Goal: Transaction & Acquisition: Download file/media

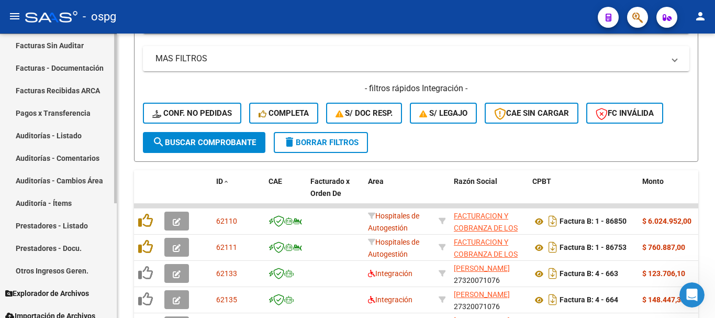
scroll to position [193, 0]
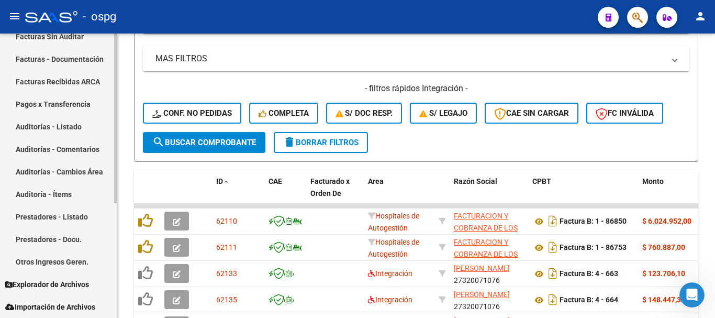
click at [61, 219] on link "Prestadores - Listado" at bounding box center [58, 216] width 117 height 23
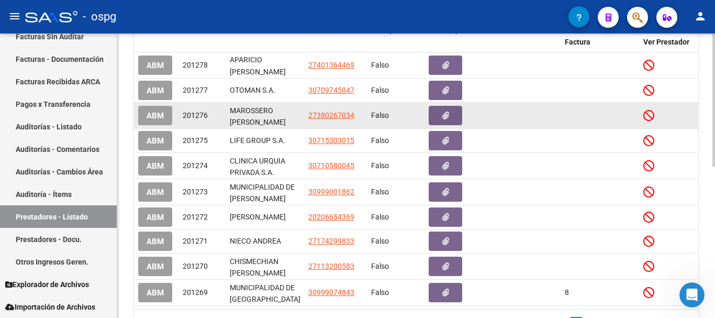
scroll to position [52, 0]
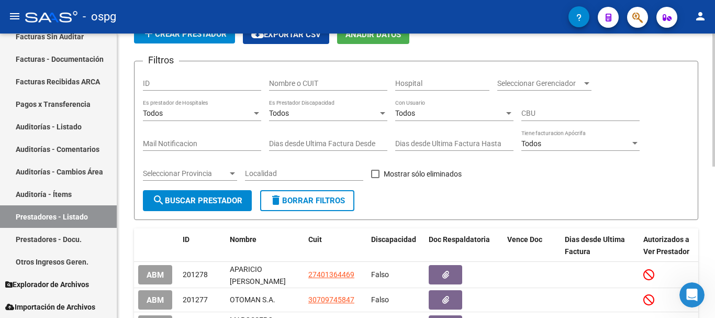
click at [330, 85] on input "Nombre o CUIT" at bounding box center [328, 83] width 118 height 9
drag, startPoint x: 330, startPoint y: 84, endPoint x: 261, endPoint y: 91, distance: 69.9
click at [261, 91] on div "Filtros ID 27315411691 Nombre o CUIT Hospital Seleccionar Gerenciador Seleccion…" at bounding box center [416, 130] width 547 height 120
type input "27315411691"
drag, startPoint x: 289, startPoint y: 88, endPoint x: 272, endPoint y: 85, distance: 17.1
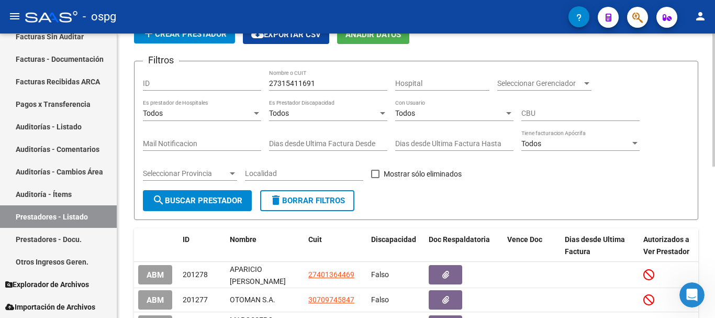
click at [272, 85] on input "27315411691" at bounding box center [328, 83] width 118 height 9
drag, startPoint x: 327, startPoint y: 84, endPoint x: 261, endPoint y: 87, distance: 66.6
click at [261, 87] on div "Filtros ID 27315411691 Nombre o CUIT Hospital Seleccionar Gerenciador Seleccion…" at bounding box center [416, 130] width 547 height 120
click at [187, 84] on input "ID" at bounding box center [202, 83] width 118 height 9
click at [235, 209] on button "search Buscar Prestador" at bounding box center [197, 200] width 109 height 21
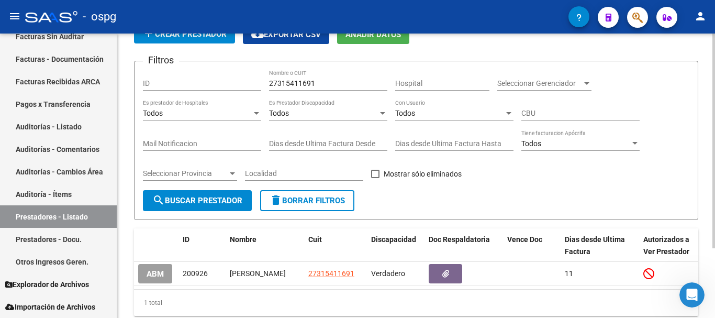
drag, startPoint x: 321, startPoint y: 88, endPoint x: 268, endPoint y: 82, distance: 53.2
click at [268, 82] on div "Filtros ID 27315411691 Nombre o CUIT Hospital Seleccionar Gerenciador Seleccion…" at bounding box center [416, 130] width 547 height 120
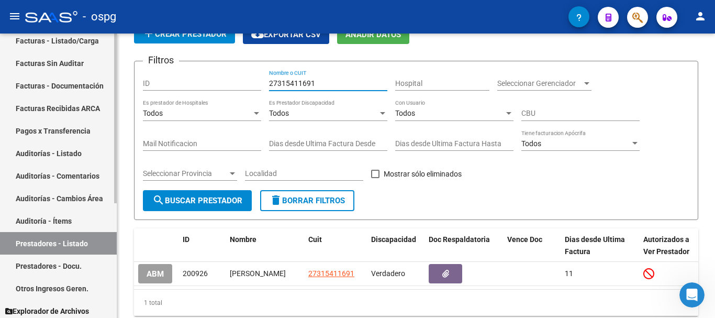
scroll to position [140, 0]
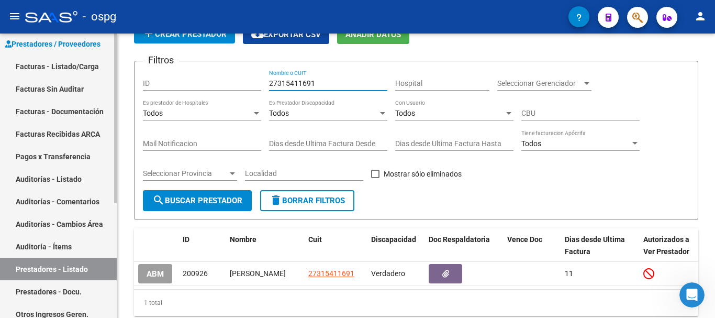
click at [43, 64] on link "Facturas - Listado/Carga" at bounding box center [58, 66] width 117 height 23
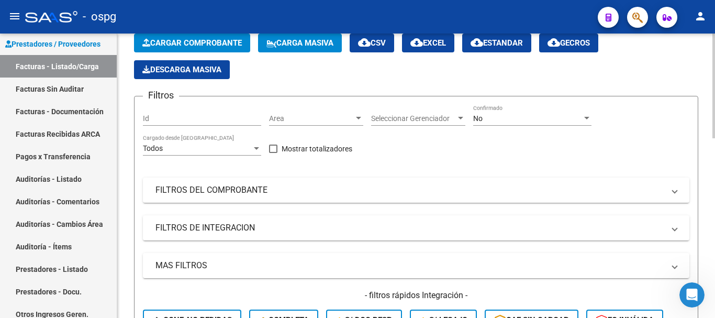
scroll to position [52, 0]
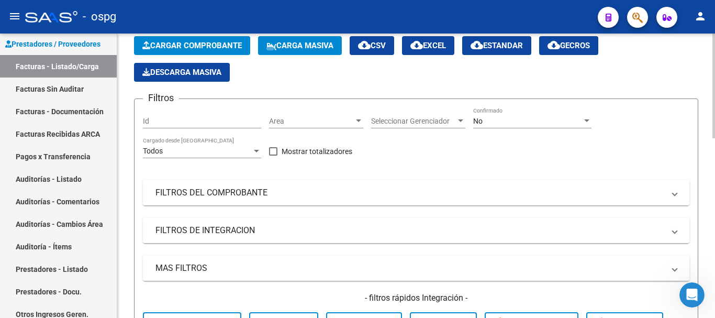
click at [334, 187] on mat-panel-title "FILTROS DEL COMPROBANTE" at bounding box center [410, 193] width 509 height 12
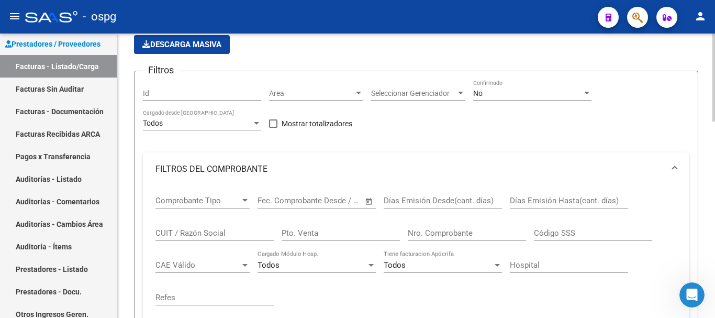
scroll to position [105, 0]
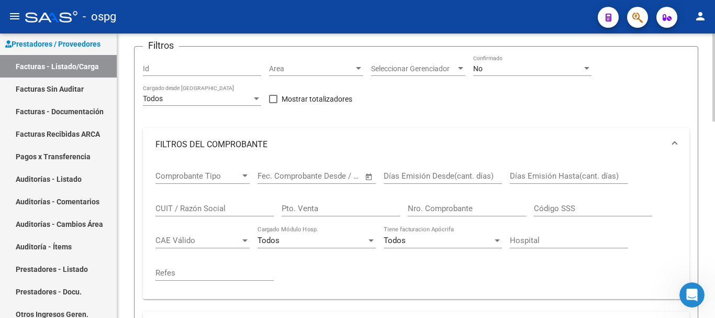
click at [240, 209] on input "CUIT / Razón Social" at bounding box center [215, 208] width 118 height 9
paste input "27315411691"
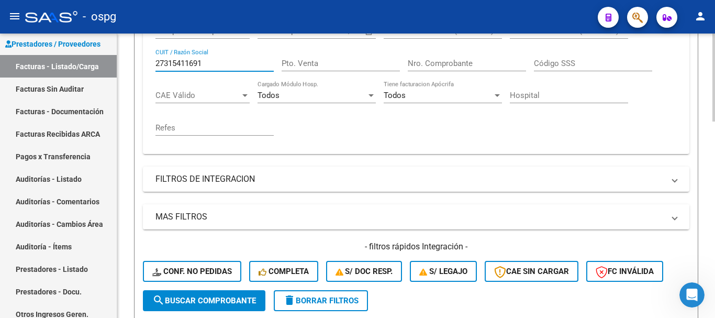
scroll to position [262, 0]
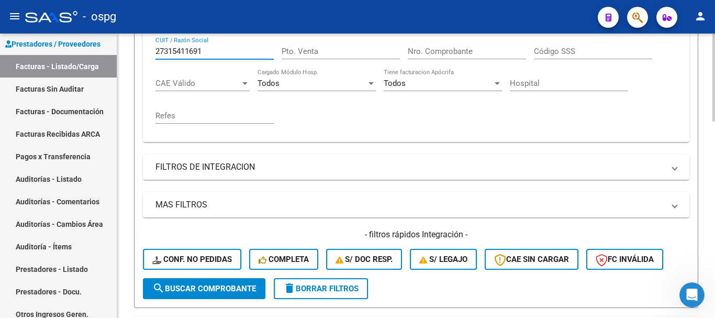
type input "27315411691"
click at [208, 286] on span "search Buscar Comprobante" at bounding box center [204, 288] width 104 height 9
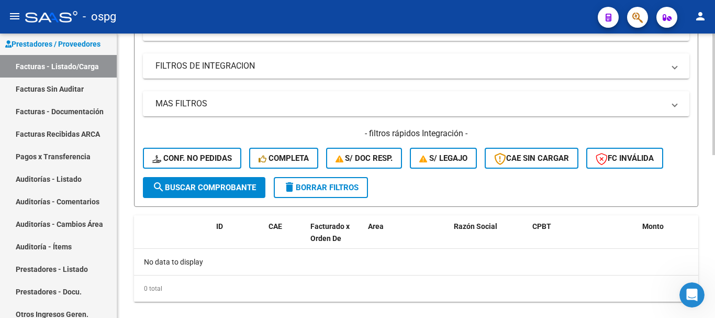
scroll to position [380, 0]
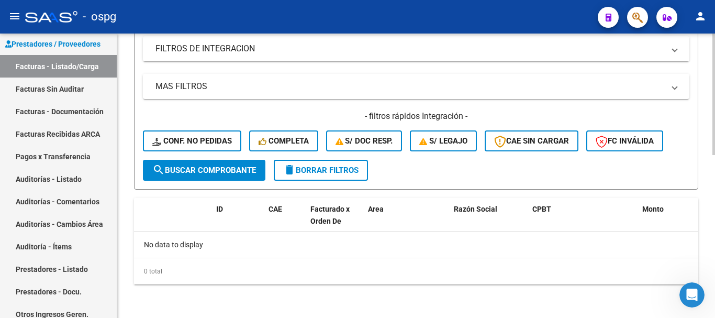
click at [311, 170] on span "delete Borrar Filtros" at bounding box center [320, 170] width 75 height 9
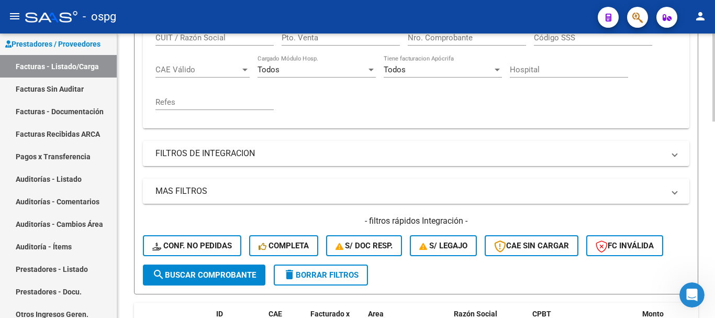
scroll to position [223, 0]
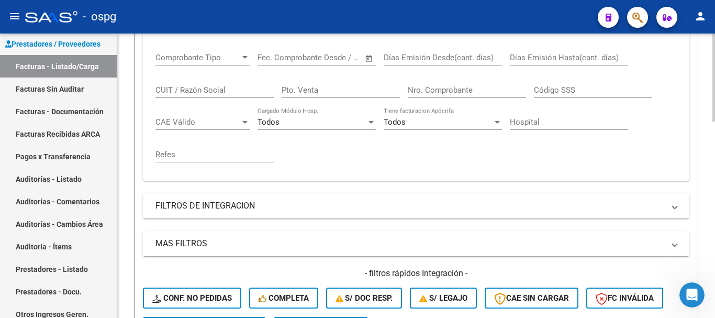
click at [216, 92] on input "CUIT / Razón Social" at bounding box center [215, 89] width 118 height 9
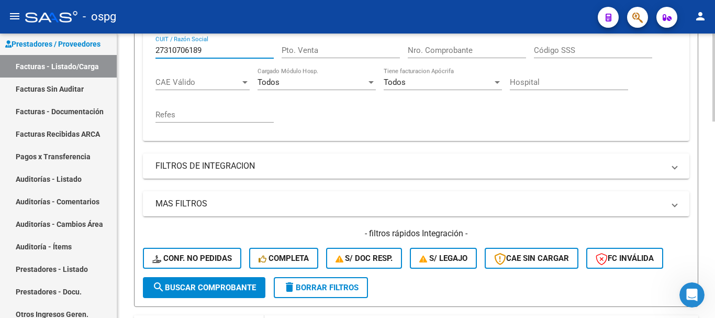
scroll to position [328, 0]
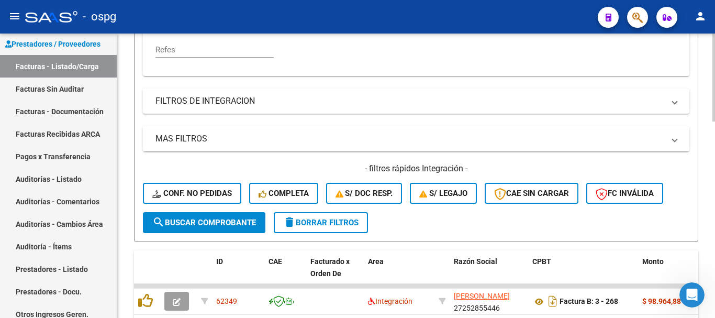
type input "27310706189"
click at [194, 231] on button "search Buscar Comprobante" at bounding box center [204, 222] width 123 height 21
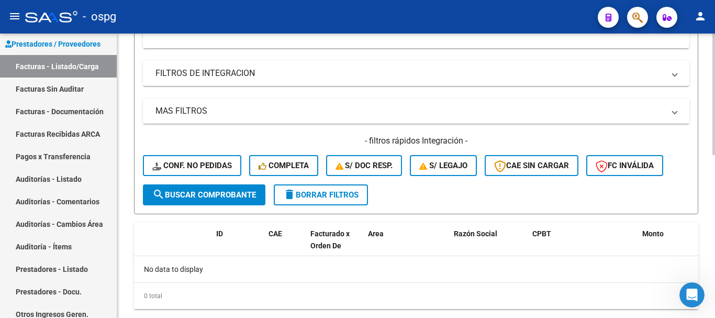
scroll to position [380, 0]
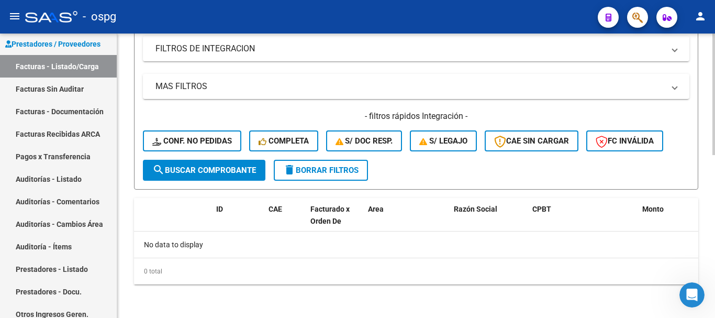
click at [323, 171] on span "delete Borrar Filtros" at bounding box center [320, 170] width 75 height 9
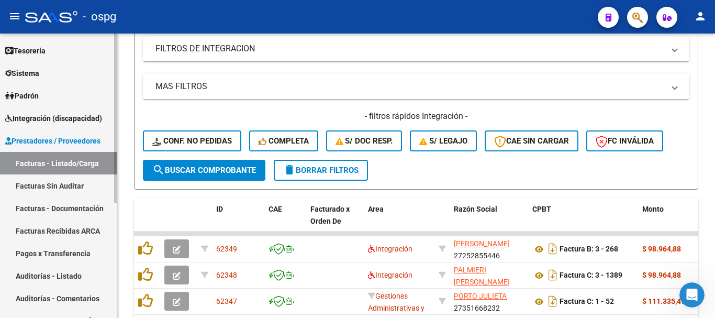
scroll to position [0, 0]
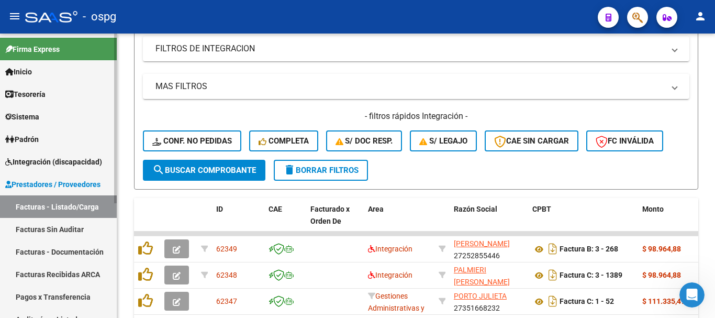
click at [50, 159] on span "Integración (discapacidad)" at bounding box center [53, 162] width 97 height 12
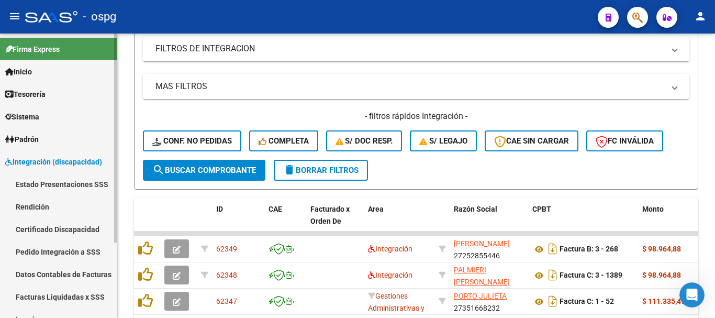
click at [59, 256] on link "Pedido Integración a SSS" at bounding box center [58, 251] width 117 height 23
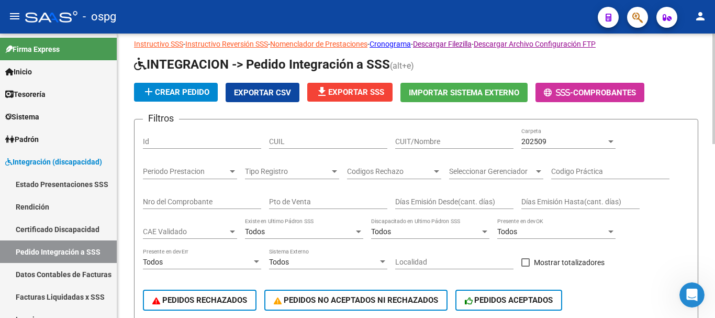
scroll to position [14, 0]
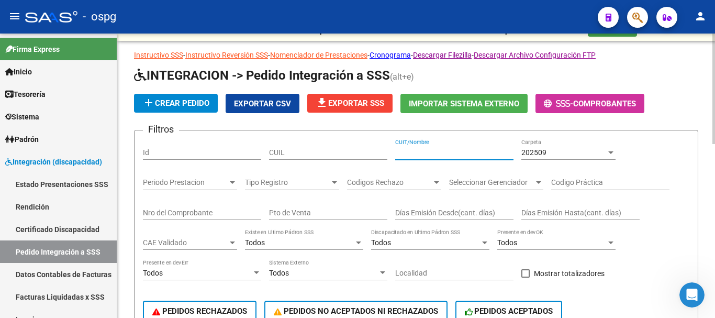
click at [455, 151] on input "CUIT/Nombre" at bounding box center [454, 152] width 118 height 9
paste input "27315411691"
click at [544, 150] on span "202509" at bounding box center [534, 152] width 25 height 8
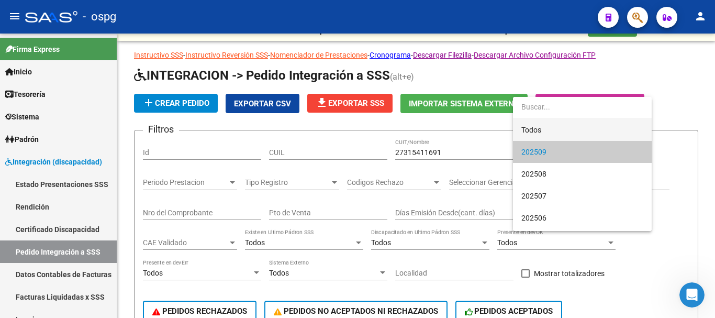
click at [528, 125] on span "Todos" at bounding box center [583, 130] width 122 height 22
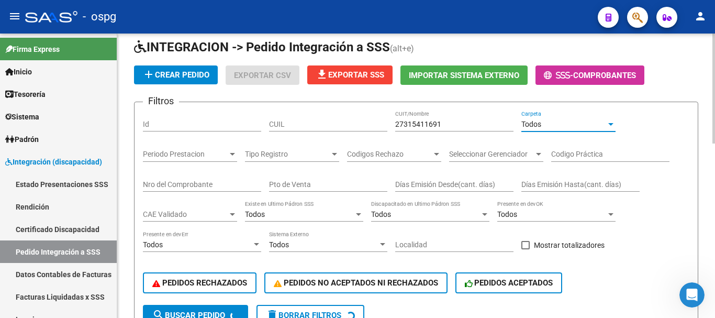
scroll to position [66, 0]
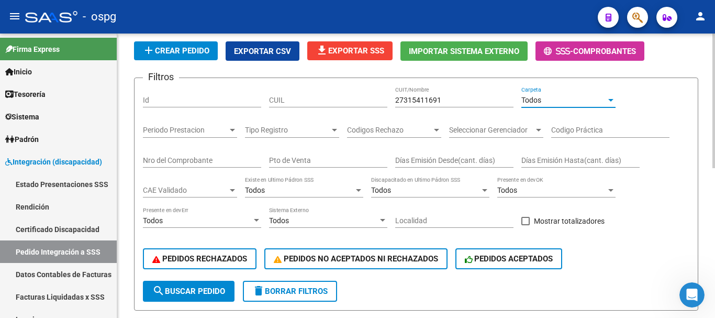
click at [202, 291] on span "search Buscar Pedido" at bounding box center [188, 290] width 73 height 9
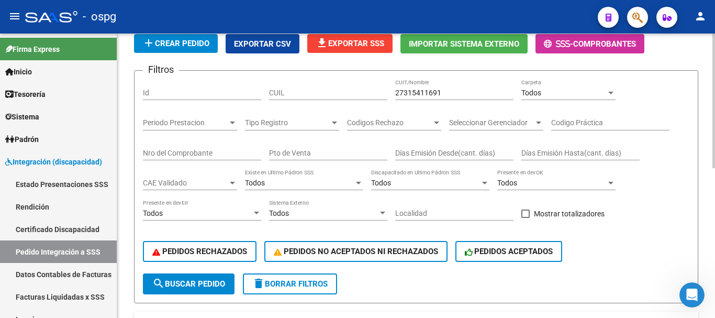
scroll to position [3, 0]
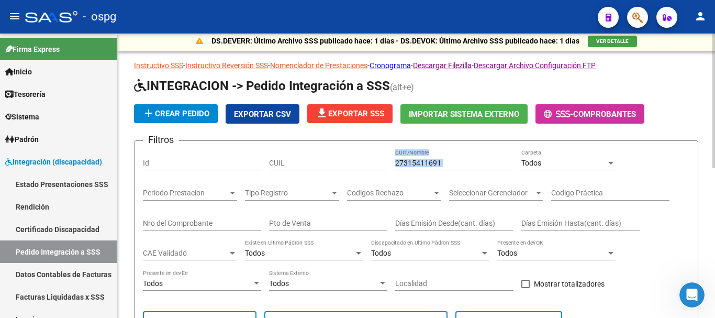
drag, startPoint x: 451, startPoint y: 157, endPoint x: 396, endPoint y: 171, distance: 56.8
click at [396, 171] on div "27315411691 CUIT/Nombre" at bounding box center [454, 164] width 118 height 30
click at [453, 162] on input "27315411691" at bounding box center [454, 163] width 118 height 9
click at [428, 160] on input "27315411691" at bounding box center [454, 163] width 118 height 9
drag, startPoint x: 446, startPoint y: 163, endPoint x: 382, endPoint y: 171, distance: 64.9
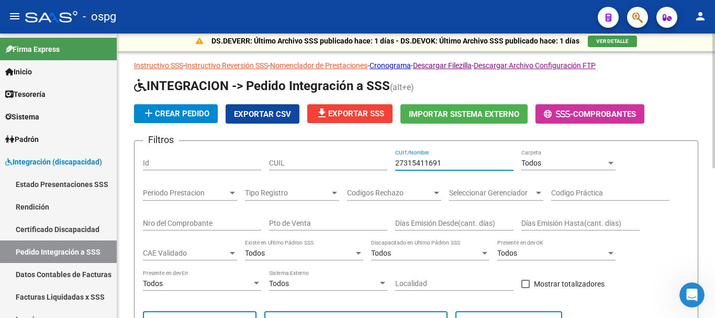
click at [382, 171] on div "Filtros Id CUIL 27315411691 CUIT/Nombre Todos Carpeta Periodo Prestacion Period…" at bounding box center [416, 246] width 547 height 194
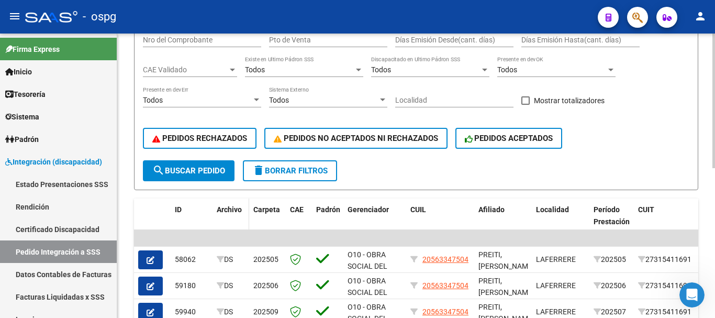
scroll to position [213, 0]
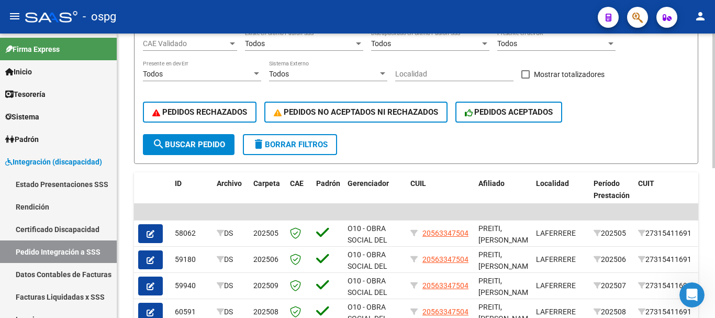
type input "27310706189"
click at [170, 145] on span "search Buscar Pedido" at bounding box center [188, 144] width 73 height 9
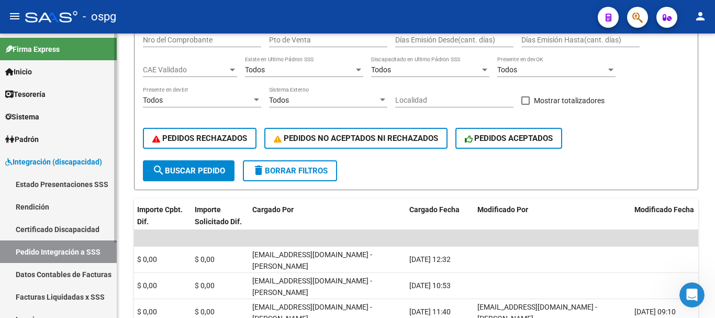
scroll to position [103, 0]
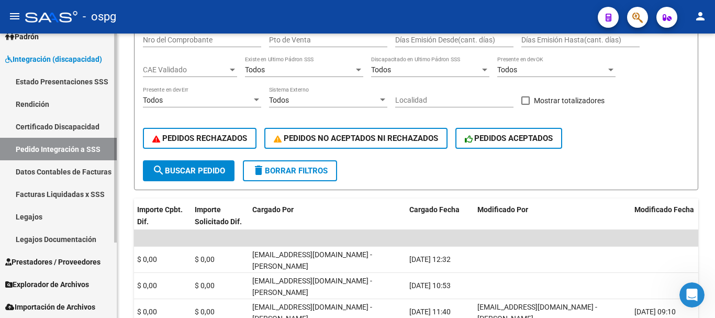
click at [57, 260] on span "Prestadores / Proveedores" at bounding box center [52, 262] width 95 height 12
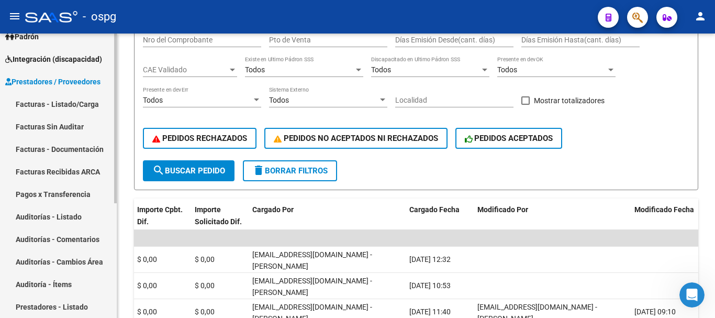
click at [63, 108] on link "Facturas - Listado/Carga" at bounding box center [58, 104] width 117 height 23
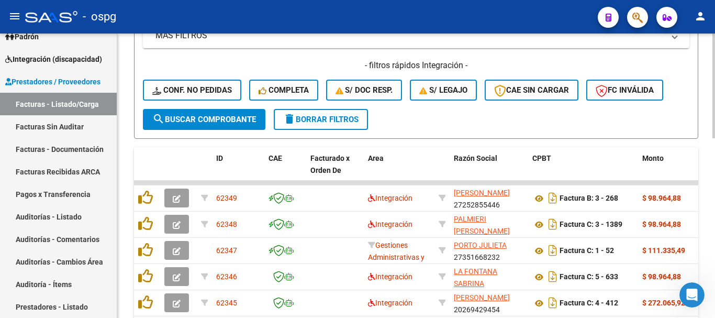
scroll to position [291, 0]
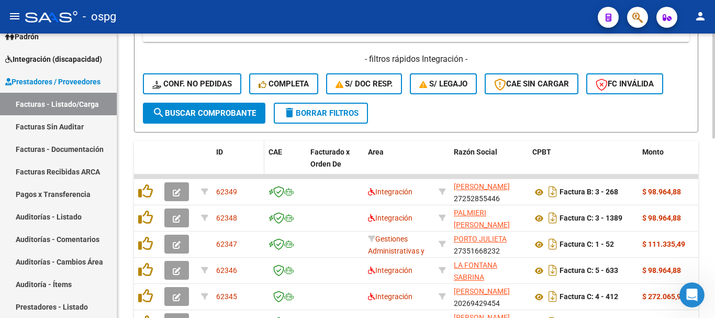
click at [217, 149] on span "ID" at bounding box center [219, 152] width 7 height 8
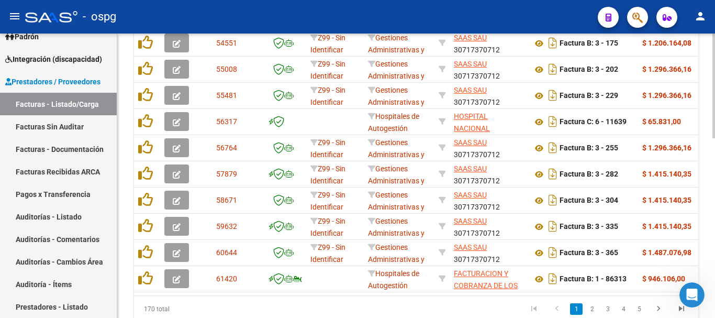
scroll to position [486, 0]
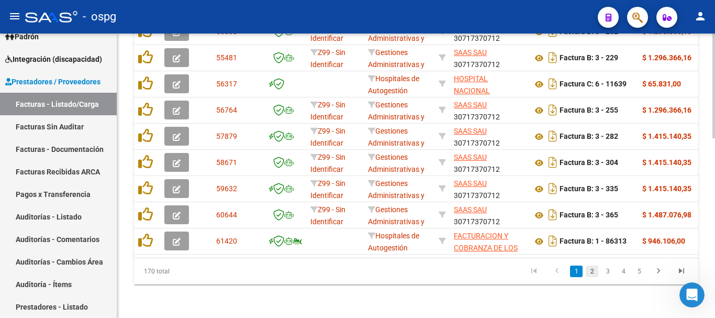
click at [591, 271] on link "2" at bounding box center [592, 272] width 13 height 12
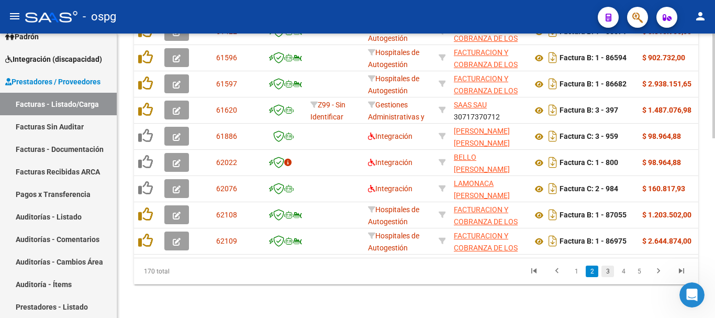
click at [605, 271] on link "3" at bounding box center [608, 272] width 13 height 12
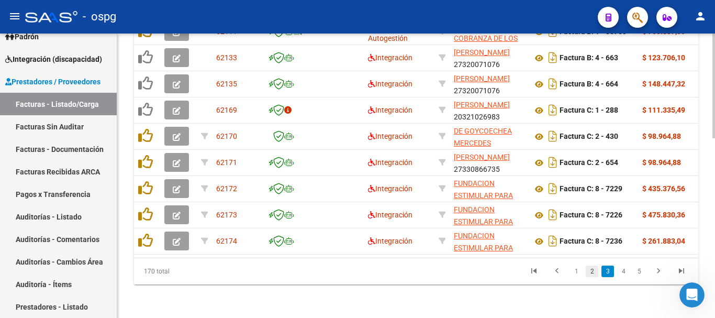
click at [591, 274] on link "2" at bounding box center [592, 272] width 13 height 12
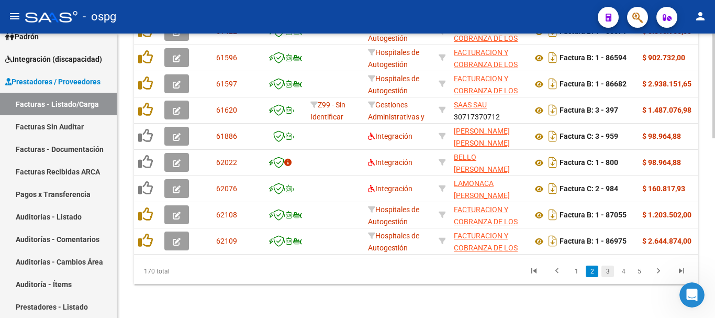
click at [604, 272] on link "3" at bounding box center [608, 272] width 13 height 12
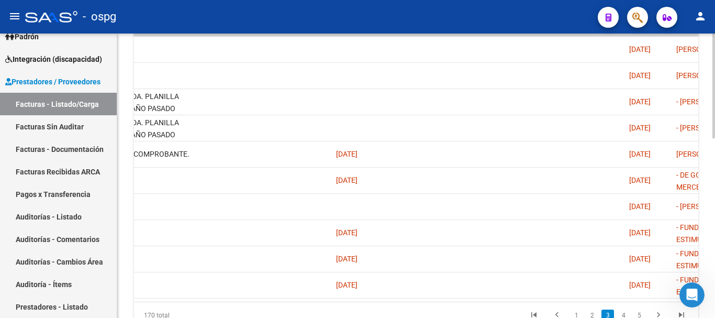
scroll to position [0, 2136]
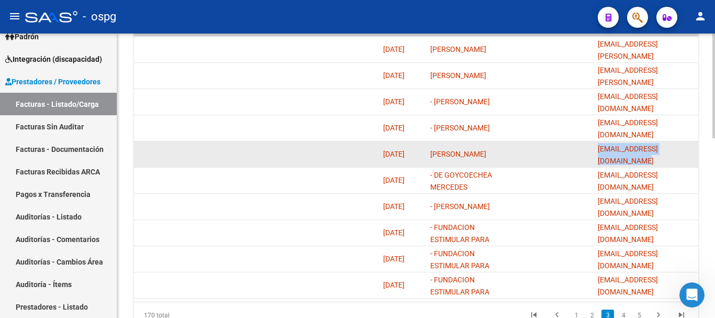
drag, startPoint x: 598, startPoint y: 155, endPoint x: 693, endPoint y: 159, distance: 96.0
click at [693, 159] on datatable-body-cell "[EMAIL_ADDRESS][DOMAIN_NAME]" at bounding box center [646, 154] width 105 height 26
copy span "[EMAIL_ADDRESS][DOMAIN_NAME]"
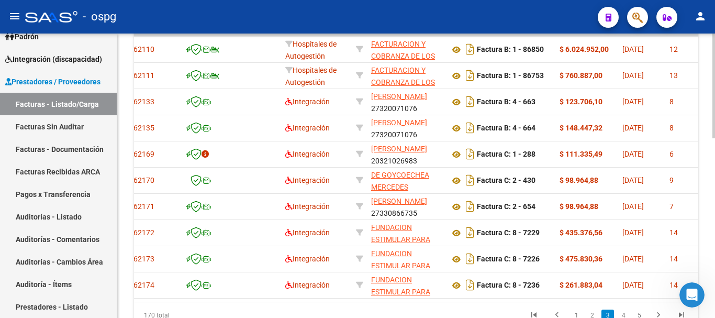
scroll to position [0, 0]
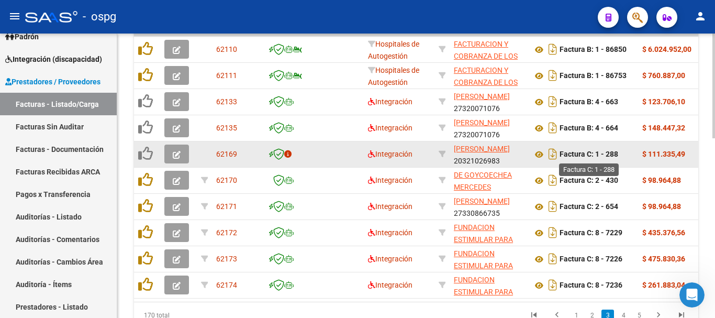
drag, startPoint x: 621, startPoint y: 151, endPoint x: 599, endPoint y: 157, distance: 22.7
click at [599, 157] on div "Factura C: 1 - 288" at bounding box center [584, 154] width 102 height 17
copy strong "1 - 288"
click at [539, 153] on icon at bounding box center [540, 154] width 14 height 13
click at [339, 154] on datatable-body-cell at bounding box center [335, 154] width 58 height 26
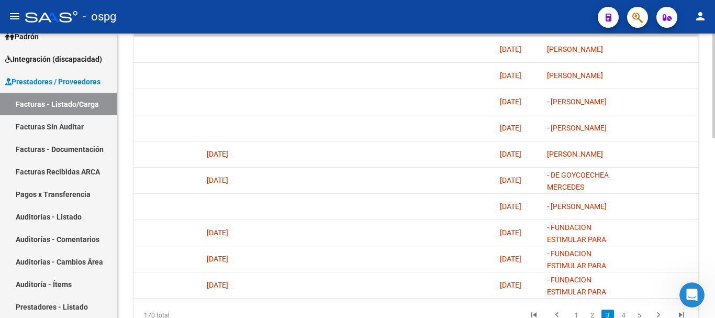
scroll to position [0, 2136]
